Goal: Information Seeking & Learning: Learn about a topic

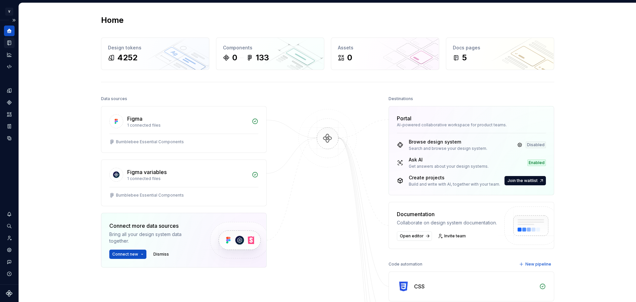
click at [9, 41] on icon "Documentation" at bounding box center [9, 43] width 3 height 4
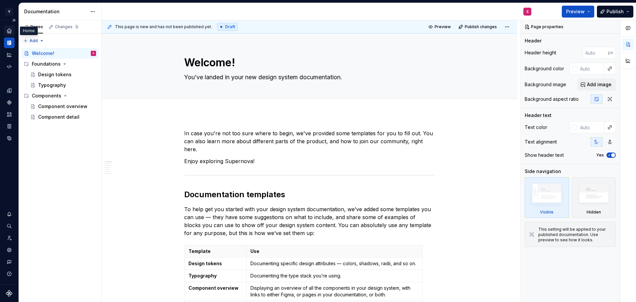
click at [9, 32] on icon "Home" at bounding box center [9, 31] width 6 height 6
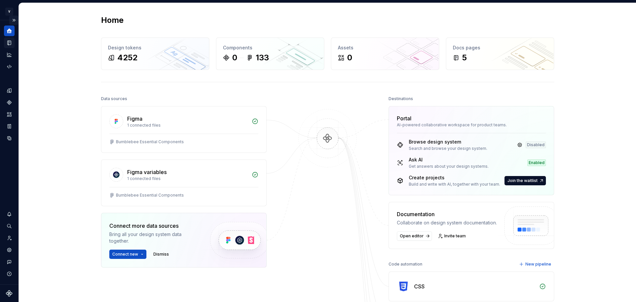
click at [13, 20] on button "Expand sidebar" at bounding box center [13, 20] width 9 height 9
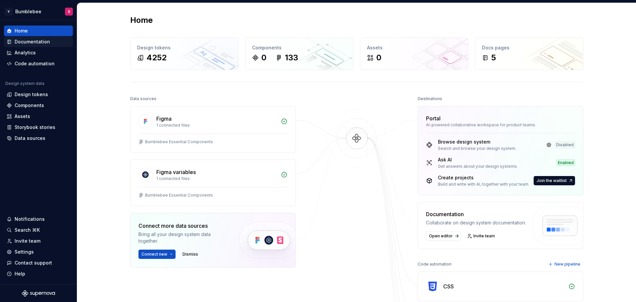
click at [30, 41] on div "Documentation" at bounding box center [32, 41] width 35 height 7
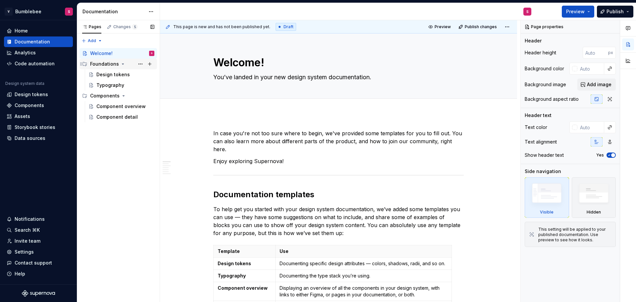
click at [105, 62] on div "Foundations" at bounding box center [104, 64] width 29 height 7
click at [103, 61] on div "Foundations" at bounding box center [104, 64] width 29 height 7
click at [105, 72] on div "Design tokens" at bounding box center [112, 74] width 33 height 7
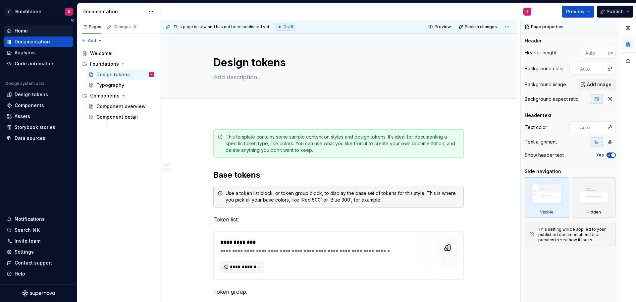
click at [20, 31] on div "Home" at bounding box center [21, 31] width 13 height 7
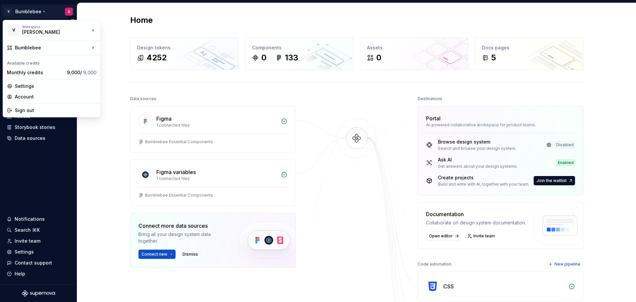
click at [43, 11] on html "V Bumblebee S Home Documentation Analytics Code automation Design system data D…" at bounding box center [318, 151] width 636 height 302
click at [40, 30] on div "[PERSON_NAME]" at bounding box center [50, 32] width 56 height 7
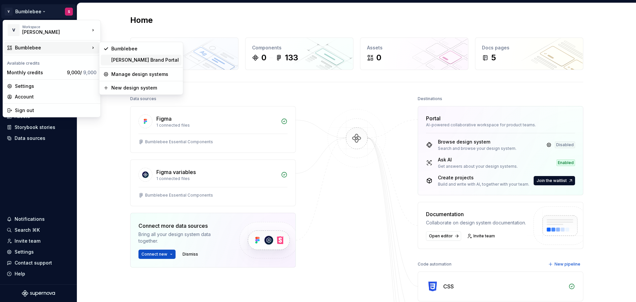
click at [121, 58] on div "[PERSON_NAME] Brand Portal" at bounding box center [145, 60] width 68 height 7
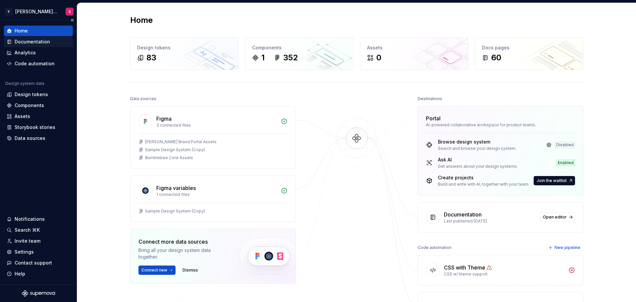
click at [24, 41] on div "Documentation" at bounding box center [32, 41] width 35 height 7
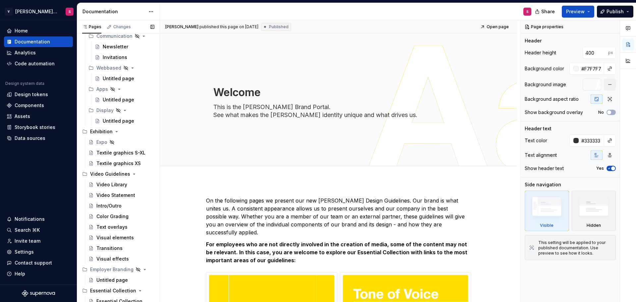
scroll to position [593, 0]
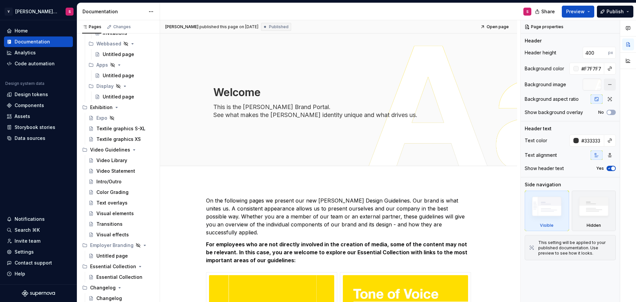
type textarea "*"
